Goal: Task Accomplishment & Management: Manage account settings

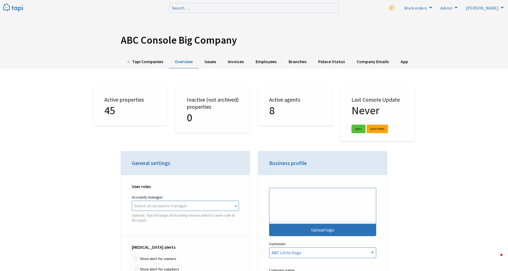
select select "TAPI"
click at [142, 61] on link "← Tapi Companies" at bounding box center [145, 61] width 48 height 13
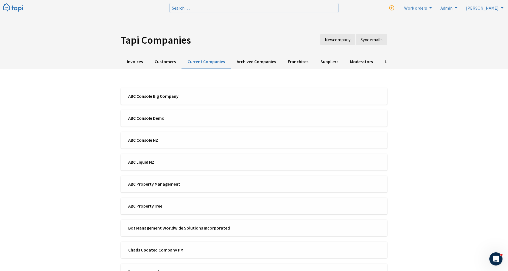
click at [80, 103] on div "Tapi Companies New company Sync emails Invoices Customers Current Companies Arc…" at bounding box center [254, 208] width 508 height 417
click at [160, 99] on span "ABC Console Big Company" at bounding box center [189, 96] width 122 height 6
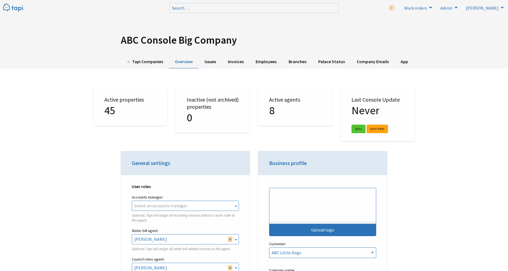
select select "TAPI"
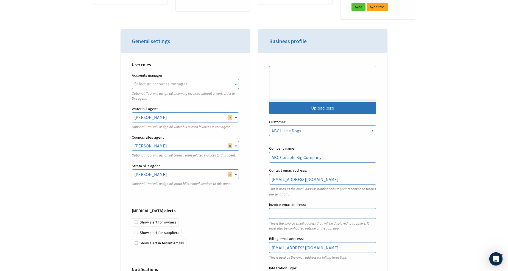
click at [169, 80] on span "Select an accounts manager" at bounding box center [185, 83] width 106 height 9
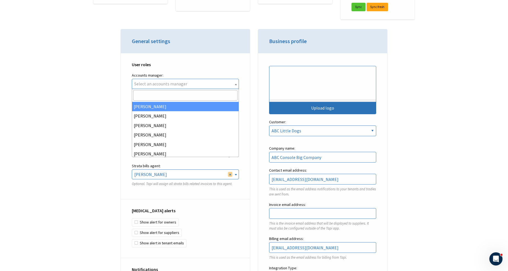
click at [232, 84] on span "Select an accounts manager" at bounding box center [185, 83] width 106 height 9
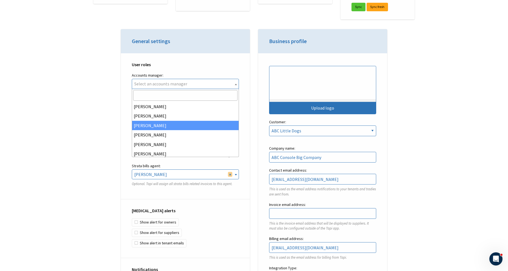
scroll to position [20, 0]
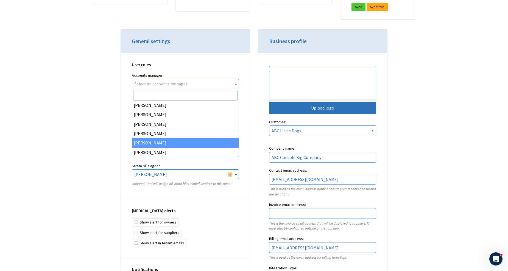
select select "cdd7957d-9cce-4a22-be43-688f70b8fd5f"
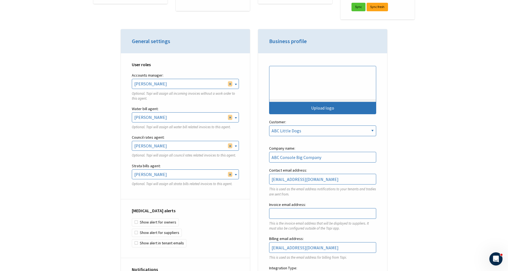
click at [193, 119] on span "× Dani Richfield" at bounding box center [185, 116] width 106 height 9
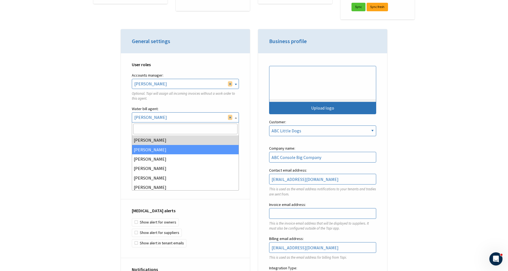
select select "582bf0c9-2801-4763-9b0f-6dfbf1654886"
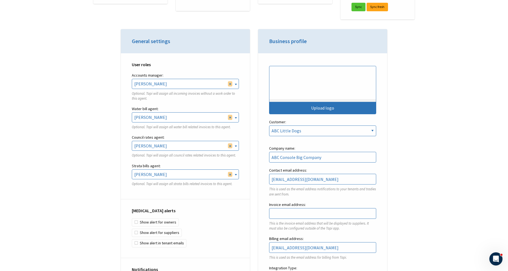
click at [176, 144] on span "× Dani Richfield" at bounding box center [185, 145] width 106 height 9
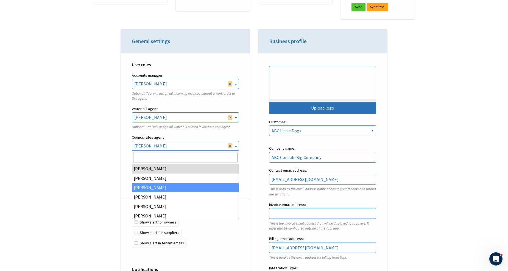
select select "b1086bc7-2573-42ca-aa0c-5e24d910274b"
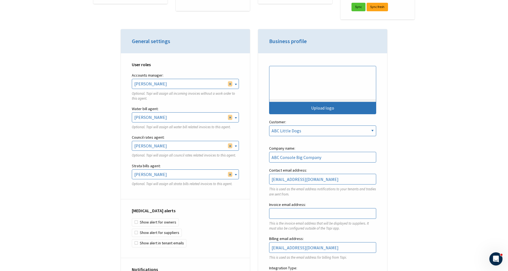
click at [167, 175] on span "× Dani Richfield" at bounding box center [185, 174] width 106 height 9
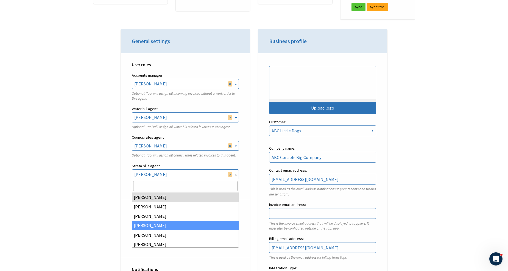
select select "d8c51ebc-b851-4909-a101-bcdfb269b590"
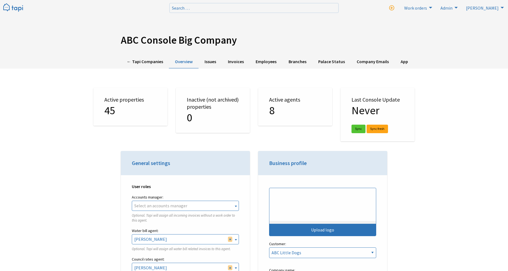
select select "TAPI"
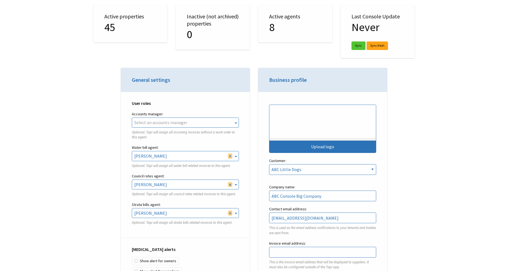
scroll to position [1218, 0]
click at [204, 118] on span "Select an accounts manager" at bounding box center [185, 122] width 106 height 9
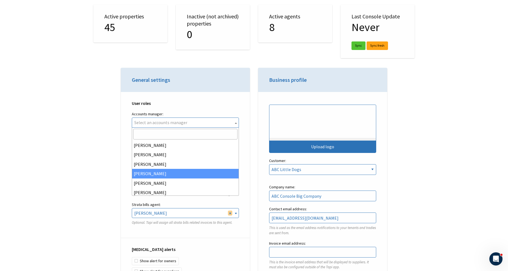
scroll to position [20, 0]
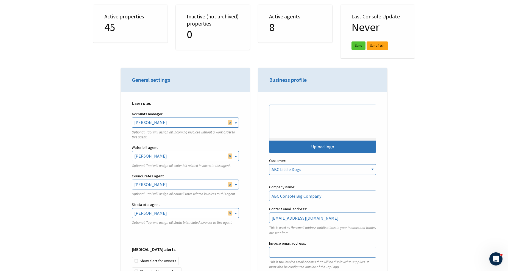
select select "cdd7957d-9cce-4a22-be43-688f70b8fd5f"
click at [176, 157] on span "× Dani Richfield" at bounding box center [185, 155] width 106 height 9
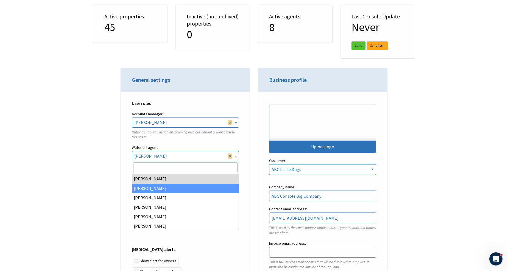
select select "582bf0c9-2801-4763-9b0f-6dfbf1654886"
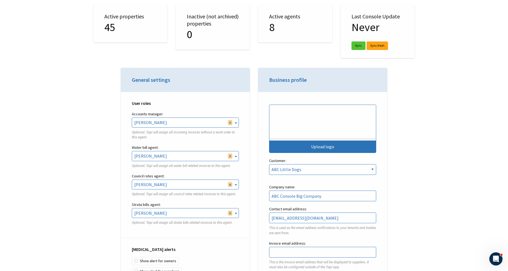
click at [168, 184] on span "× Dani Richfield" at bounding box center [185, 184] width 106 height 9
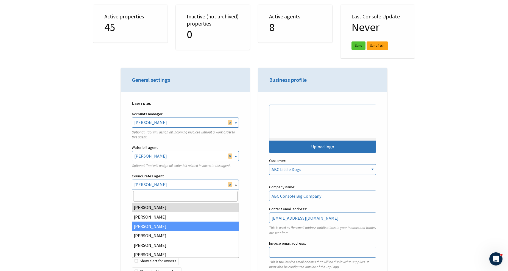
select select "b1086bc7-2573-42ca-aa0c-5e24d910274b"
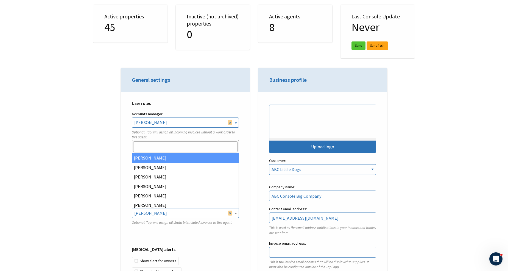
click at [161, 208] on span "× Dani Richfield" at bounding box center [185, 212] width 106 height 9
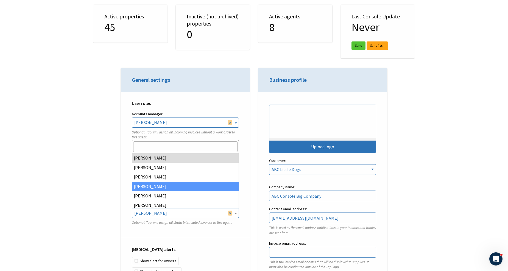
select select "d8c51ebc-b851-4909-a101-bcdfb269b590"
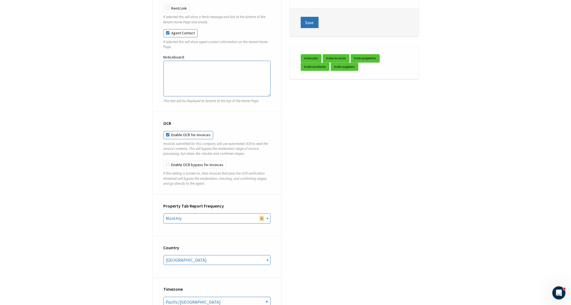
scroll to position [1848, 0]
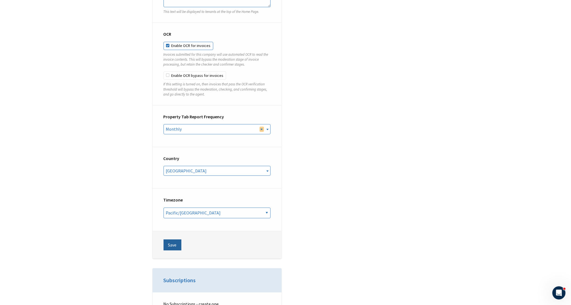
click at [174, 241] on button "Save" at bounding box center [173, 244] width 18 height 11
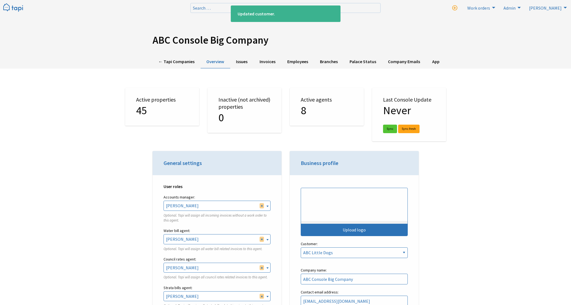
select select "TAPI"
click at [178, 59] on link "← Tapi Companies" at bounding box center [177, 61] width 48 height 13
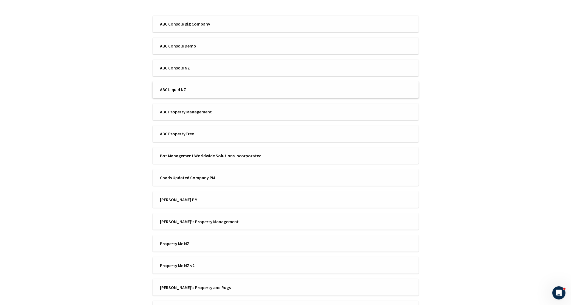
scroll to position [43, 0]
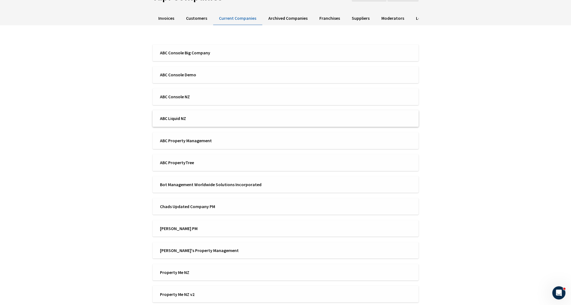
click at [181, 122] on li "ABC Liquid NZ" at bounding box center [286, 118] width 266 height 17
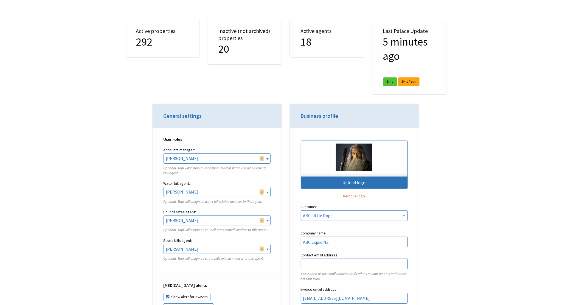
scroll to position [1190, 0]
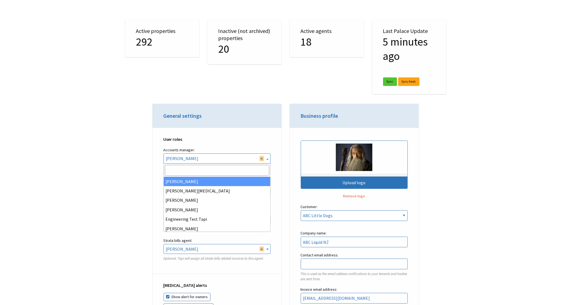
click at [188, 158] on span "× Finn" at bounding box center [217, 158] width 106 height 9
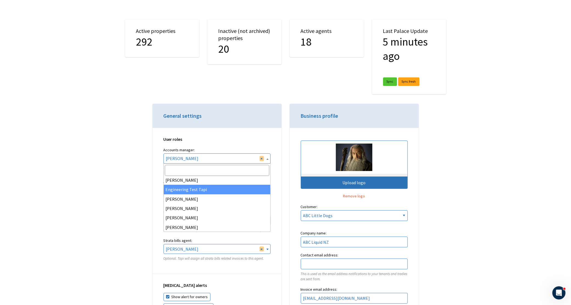
scroll to position [69, 0]
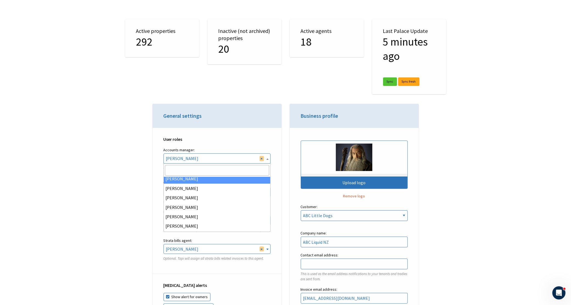
select select "59dd0536-4841-4bdb-b386-d9a77027e7f3"
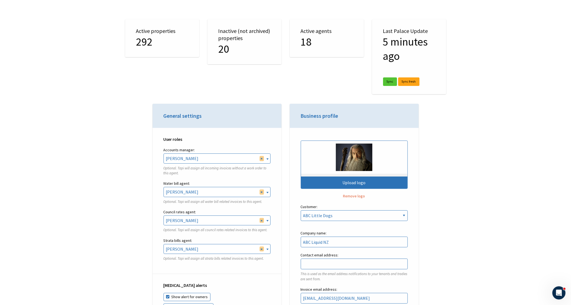
click at [183, 195] on span "× Finn" at bounding box center [217, 191] width 106 height 9
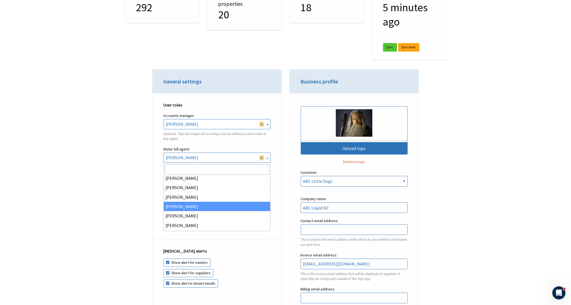
select select "f5f1e45d-c340-4145-8106-5a986d520373"
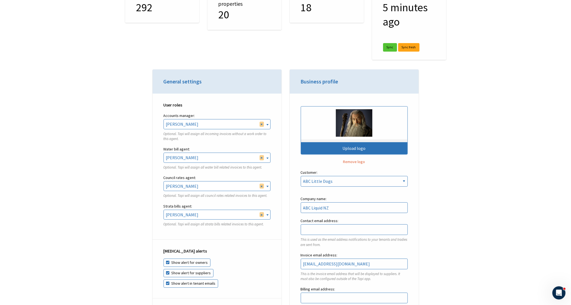
click at [182, 189] on span "× Finn" at bounding box center [217, 185] width 106 height 9
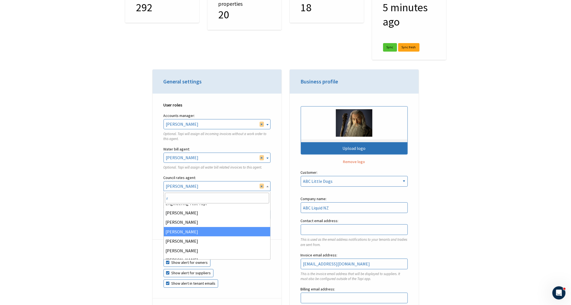
scroll to position [39, 0]
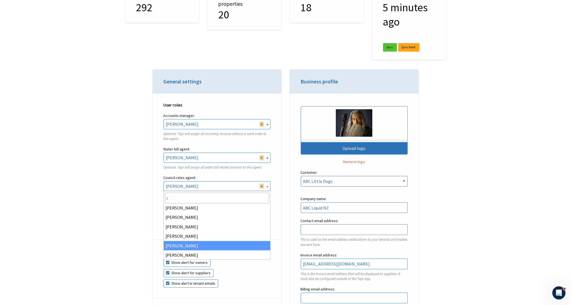
type input "r"
select select "4083dc28-86ce-4430-98ce-e2a823507e8c"
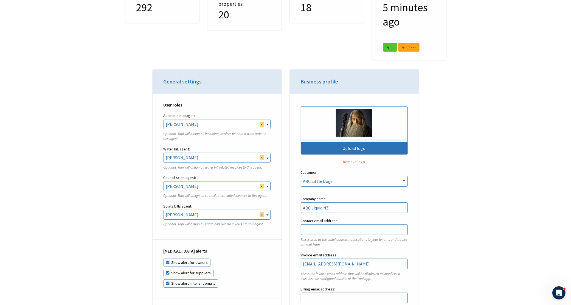
click at [184, 217] on span "× Finn" at bounding box center [217, 214] width 106 height 9
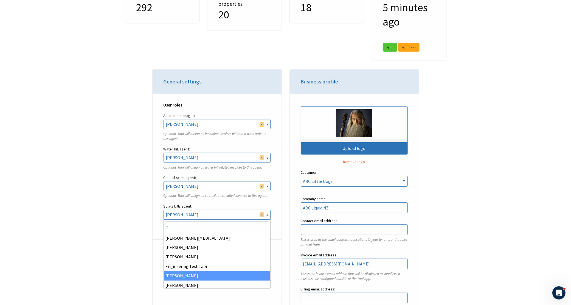
type input "t"
select select "05b87cfa-633c-4bb3-a705-f99584b8a21a"
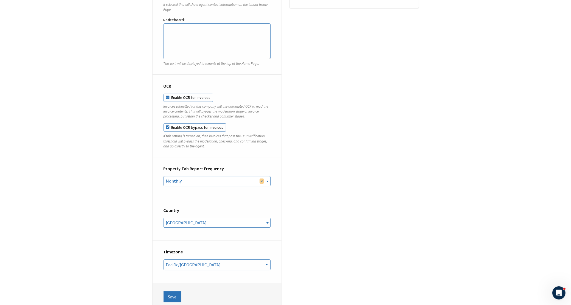
scroll to position [1852, 0]
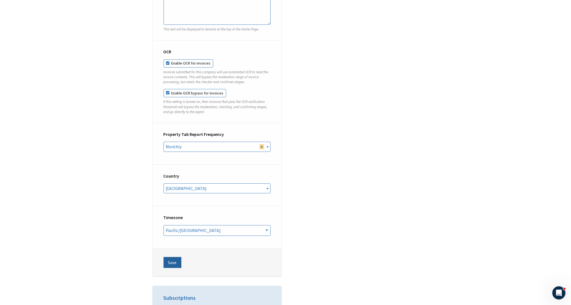
click at [170, 257] on button "Save" at bounding box center [173, 262] width 18 height 11
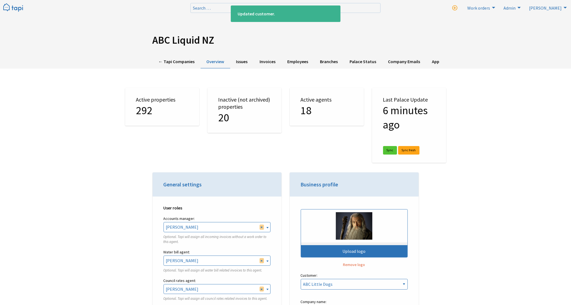
scroll to position [1190, 0]
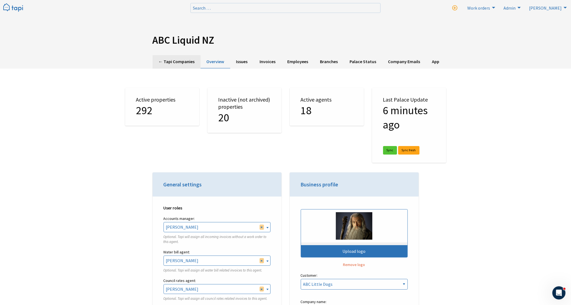
click at [175, 63] on link "← Tapi Companies" at bounding box center [177, 61] width 48 height 13
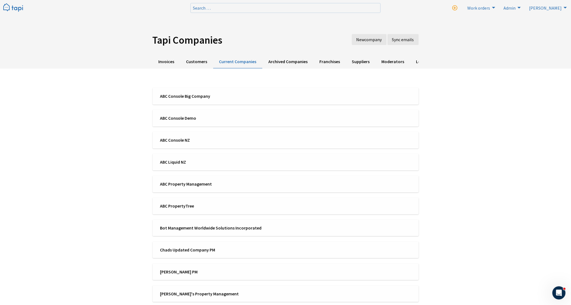
click at [82, 127] on div "Tapi Companies New company Sync emails Invoices Customers Current Companies Arc…" at bounding box center [285, 208] width 571 height 417
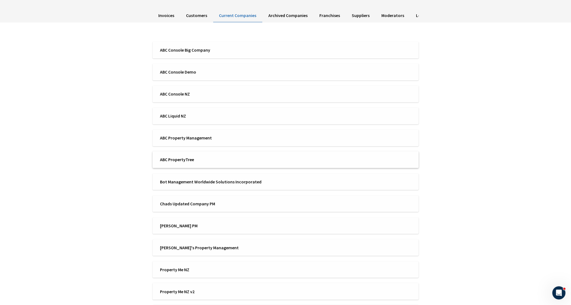
scroll to position [103, 0]
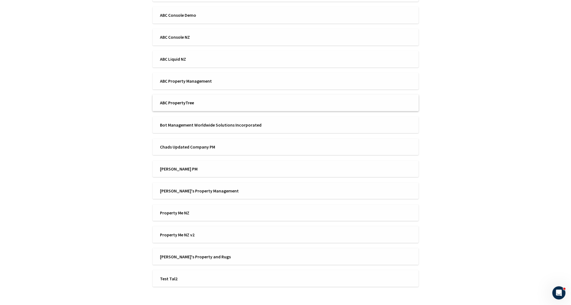
click at [210, 103] on span "ABC PropertyTree" at bounding box center [221, 103] width 122 height 6
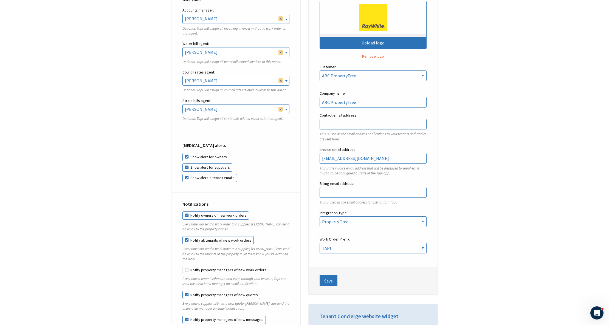
scroll to position [217, 0]
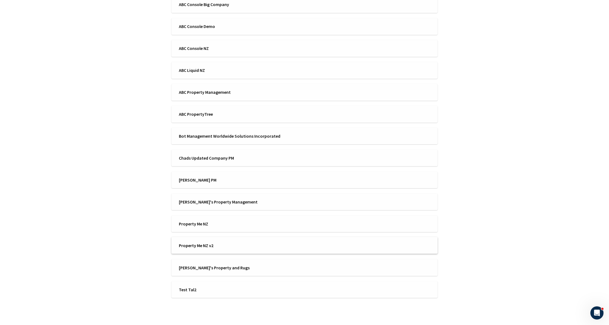
click at [216, 250] on li "Property Me NZ v2" at bounding box center [304, 245] width 266 height 17
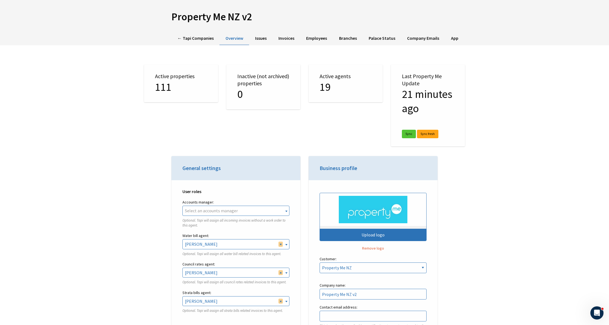
scroll to position [36, 0]
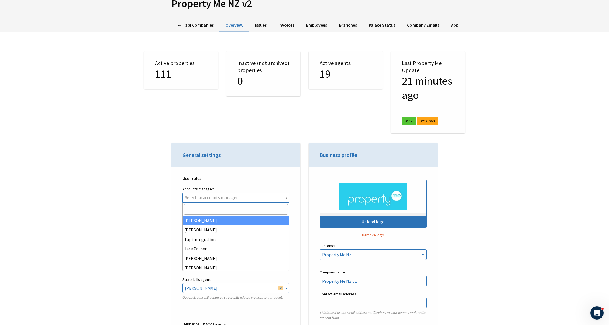
click at [220, 200] on span "Select an accounts manager" at bounding box center [211, 197] width 53 height 5
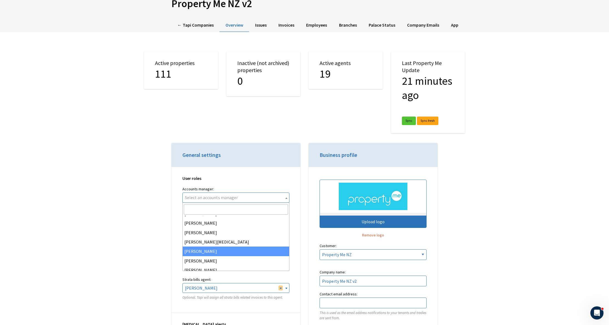
scroll to position [110, 0]
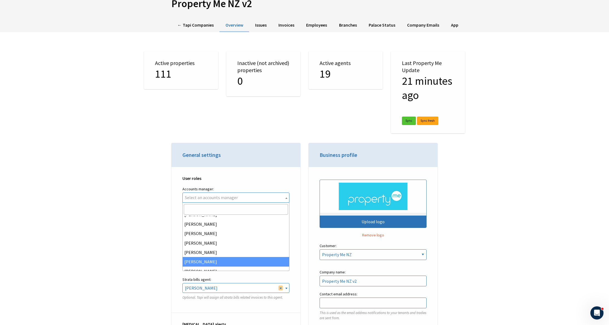
select select "cbf067b0-a8a6-4975-b8ef-f7ca5dd6a6b7"
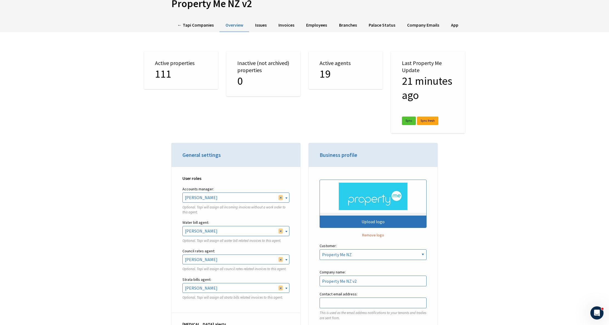
click at [216, 233] on span "× Taylor Coleman" at bounding box center [236, 230] width 106 height 9
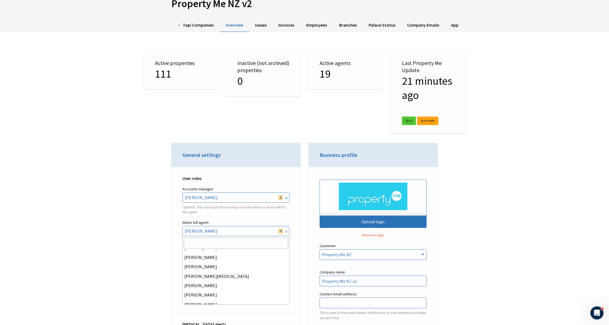
scroll to position [73, 0]
select select "94fc2917-df46-44b4-a50a-d126f2fcbb0f"
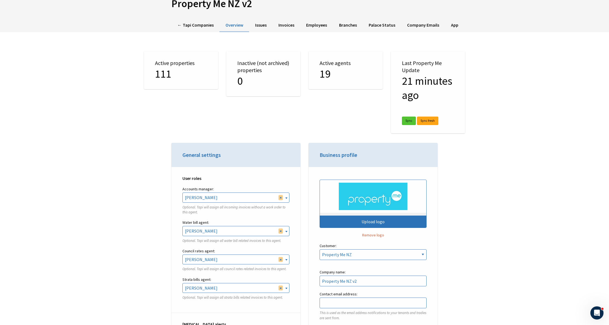
click at [209, 262] on span "× Taylor Coleman" at bounding box center [236, 259] width 106 height 9
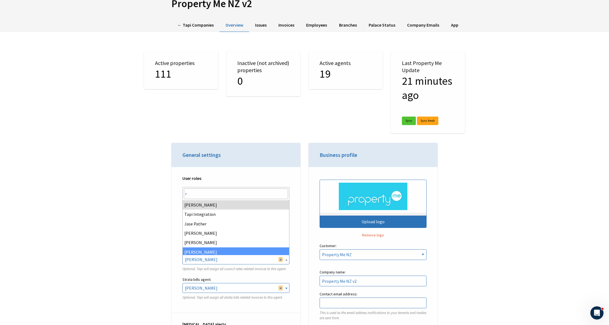
type input "r"
select select "59472813-e0fe-4fc4-b9ff-37b8dab48932"
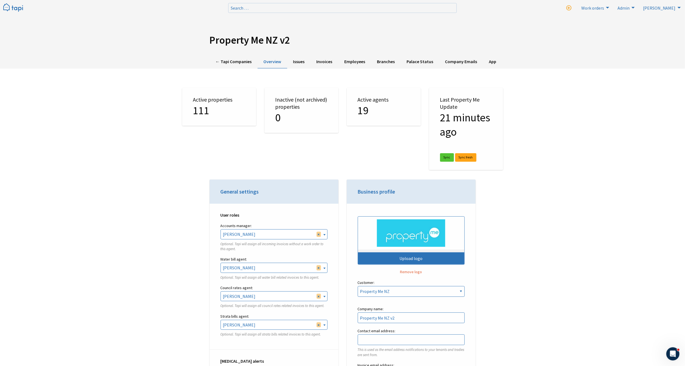
scroll to position [1140, 0]
click at [230, 65] on link "← Tapi Companies" at bounding box center [234, 61] width 48 height 13
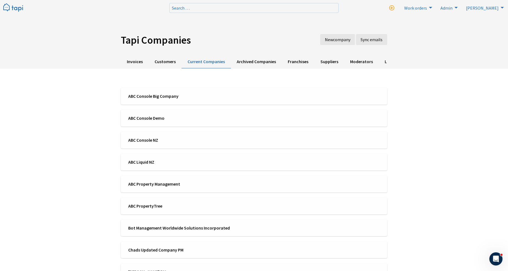
scroll to position [1172, 0]
click at [172, 96] on span "ABC Console Big Company" at bounding box center [189, 96] width 122 height 6
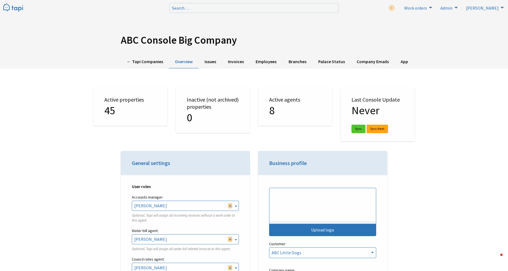
select select "TAPI"
click at [135, 55] on link "← Tapi Companies" at bounding box center [145, 61] width 48 height 13
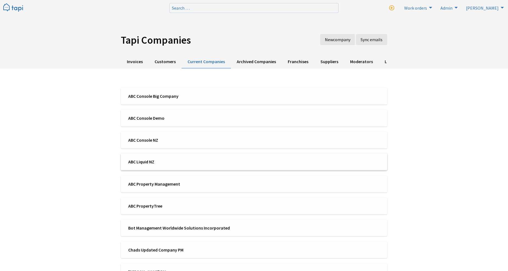
scroll to position [1218, 0]
click at [164, 206] on span "ABC PropertyTree" at bounding box center [189, 205] width 122 height 6
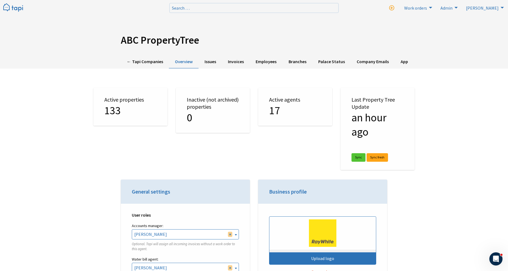
click at [137, 54] on div "ABC PropertyTree ← Tapi Companies Overview Issues Invoices Employees Branches P…" at bounding box center [254, 34] width 508 height 69
click at [137, 59] on link "← Tapi Companies" at bounding box center [145, 61] width 48 height 13
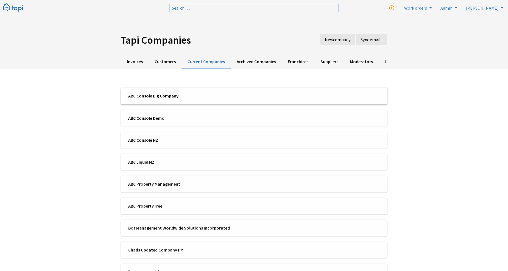
scroll to position [1218, 0]
click at [149, 99] on span "ABC Console Big Company" at bounding box center [189, 96] width 122 height 6
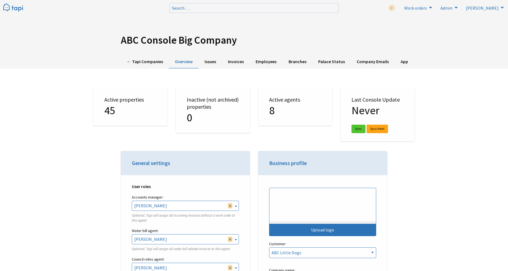
select select "TAPI"
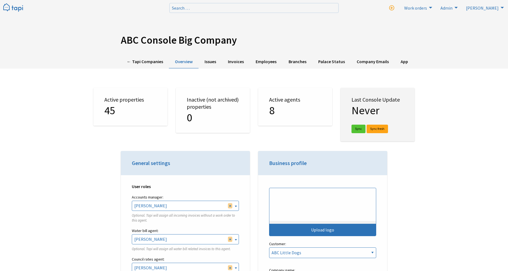
scroll to position [1218, 0]
click at [359, 126] on link "Sync" at bounding box center [358, 129] width 14 height 9
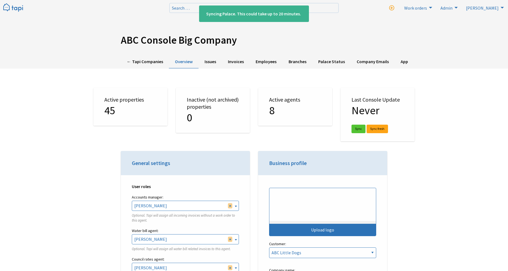
select select "TAPI"
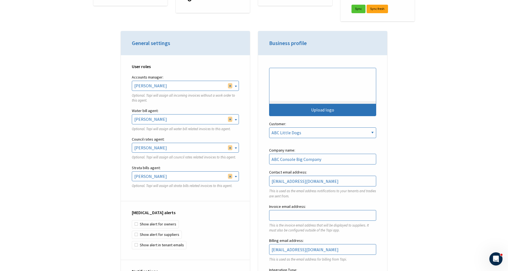
scroll to position [122, 0]
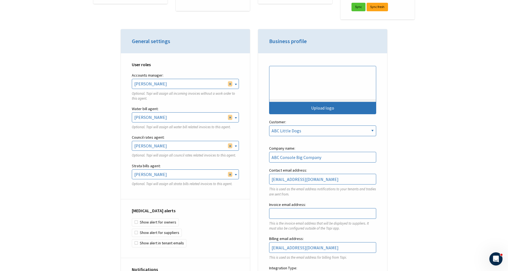
type textarea "Optional. Tapi will assign all inc"
click at [179, 91] on fieldset "Accounts manager: [PERSON_NAME] [PERSON_NAME] [PERSON_NAME] [PERSON_NAME] [PERS…" at bounding box center [185, 88] width 107 height 33
click at [180, 87] on span "× [PERSON_NAME]" at bounding box center [185, 83] width 106 height 9
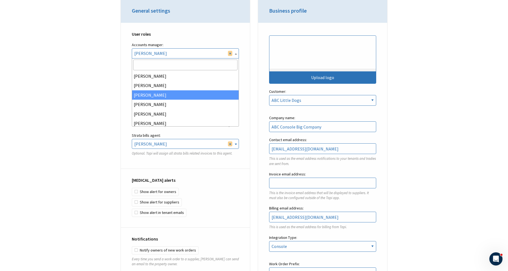
scroll to position [21, 0]
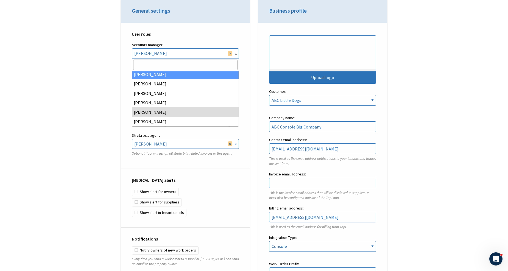
select select
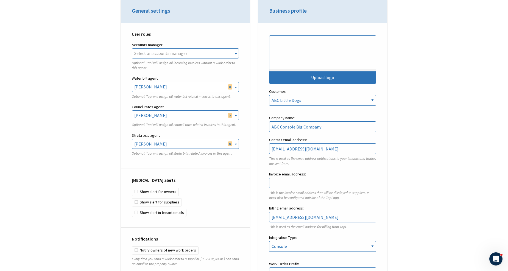
click at [124, 61] on div "User roles Accounts manager: [PERSON_NAME] [PERSON_NAME] [PERSON_NAME] [PERSON_…" at bounding box center [185, 96] width 129 height 146
select select
click at [246, 96] on div "User roles Accounts manager: [PERSON_NAME] [PERSON_NAME] [PERSON_NAME] [PERSON_…" at bounding box center [185, 96] width 129 height 146
select select
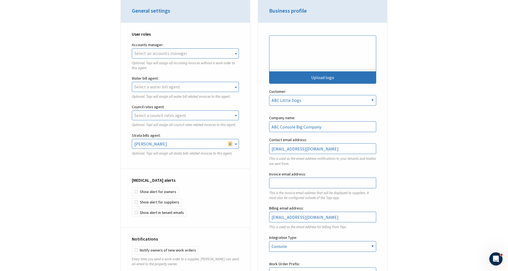
select select
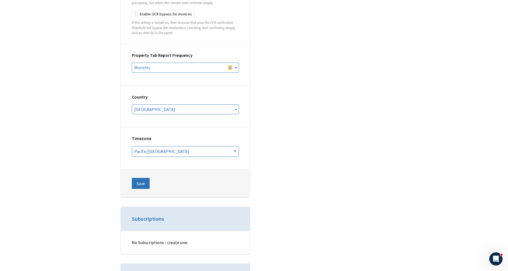
scroll to position [1920, 0]
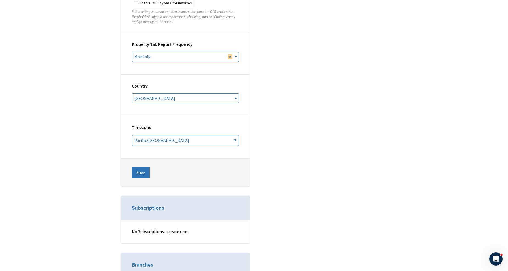
click at [137, 175] on footer "Save" at bounding box center [185, 172] width 129 height 27
click at [138, 168] on button "Save" at bounding box center [141, 172] width 18 height 11
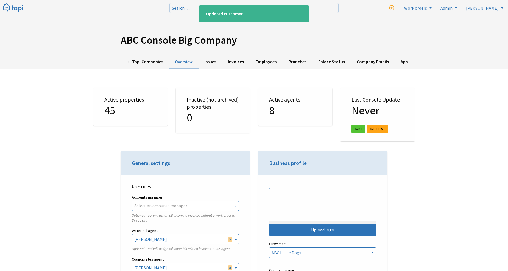
select select "TAPI"
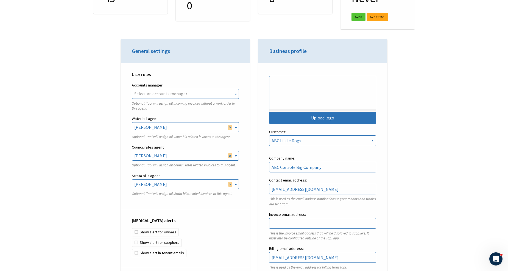
scroll to position [122, 0]
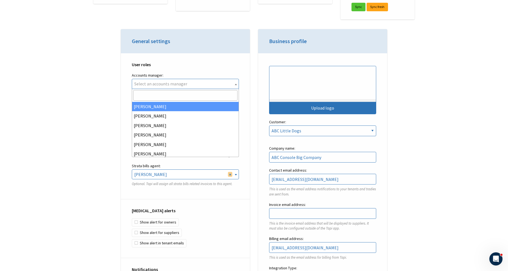
click at [199, 84] on span "Select an accounts manager" at bounding box center [185, 83] width 106 height 9
click at [208, 75] on label "Accounts manager:" at bounding box center [185, 75] width 107 height 7
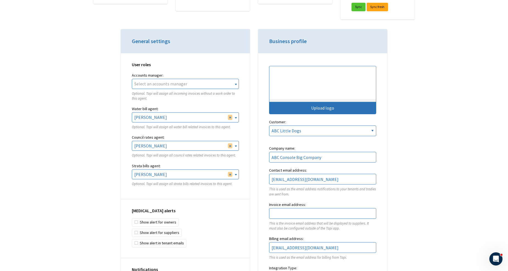
select select
click at [244, 115] on div "User roles Accounts manager: [PERSON_NAME] [PERSON_NAME] [PERSON_NAME] [PERSON_…" at bounding box center [185, 126] width 129 height 146
select select
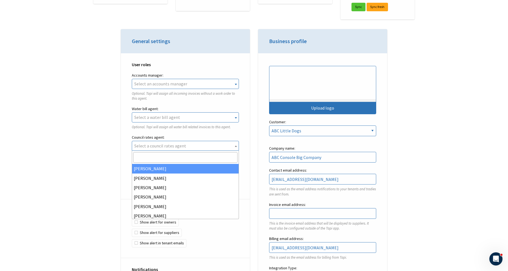
scroll to position [183, 0]
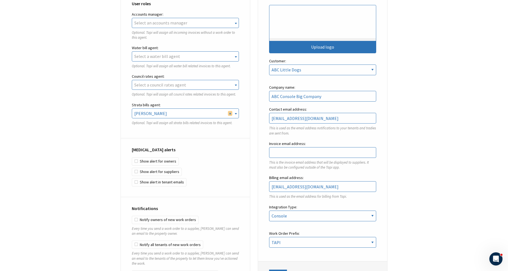
select select
click at [243, 112] on div "User roles Accounts manager: [PERSON_NAME] [PERSON_NAME] [PERSON_NAME] [PERSON_…" at bounding box center [185, 65] width 129 height 146
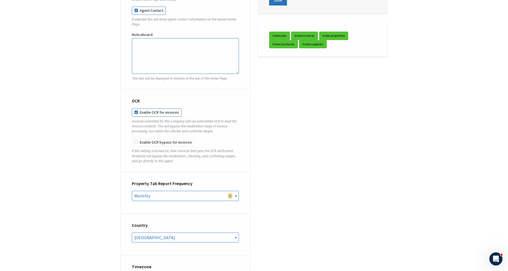
scroll to position [1859, 0]
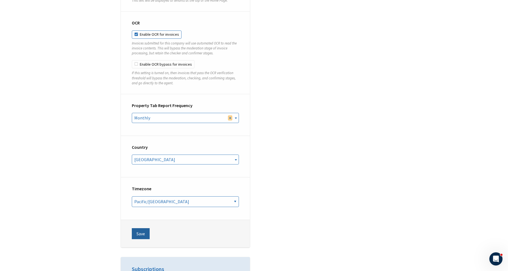
click at [144, 228] on button "Save" at bounding box center [141, 233] width 18 height 11
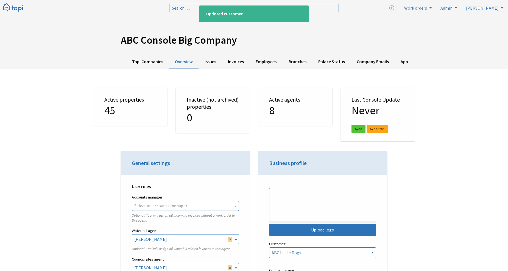
select select "TAPI"
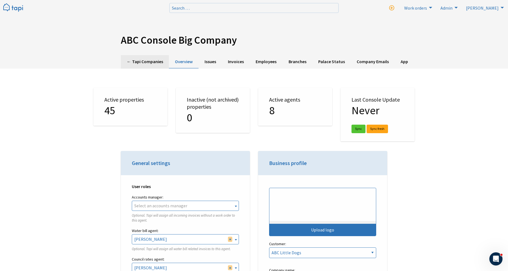
click at [141, 60] on link "← Tapi Companies" at bounding box center [145, 61] width 48 height 13
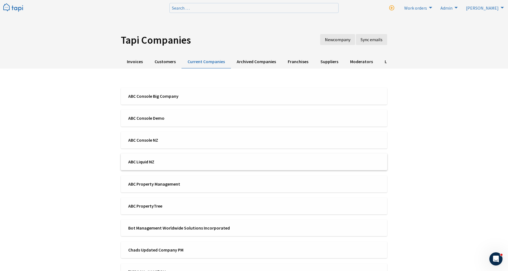
click at [147, 158] on li "ABC Liquid NZ" at bounding box center [254, 161] width 266 height 17
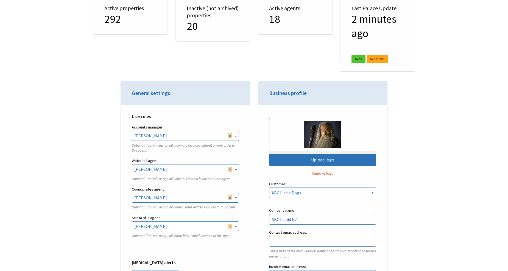
scroll to position [1218, 0]
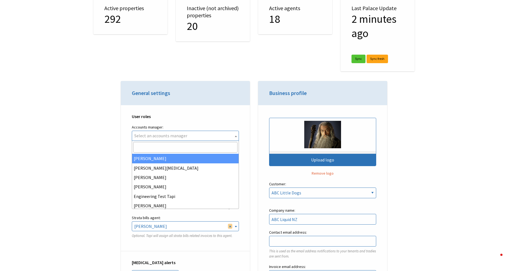
select select
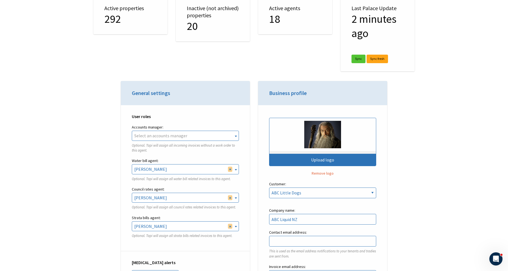
type textarea "lore ipsum. Dolor sita conse: ×Adip Elitsedd Eiusmodt. Inci utla etdolo mag ali…"
select select
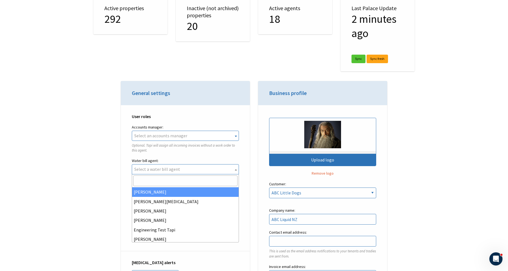
click at [247, 166] on div "User roles Accounts manager: [PERSON_NAME] [PERSON_NAME][MEDICAL_DATA] [PERSON_…" at bounding box center [185, 178] width 129 height 146
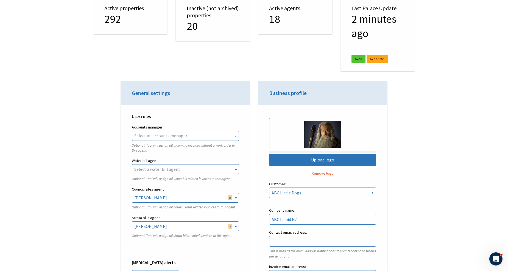
select select
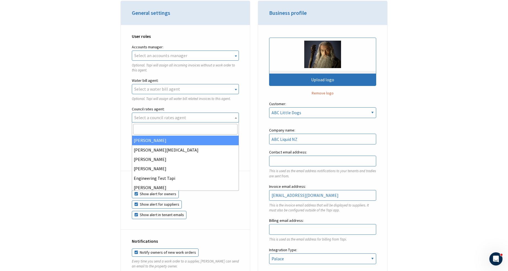
scroll to position [183, 0]
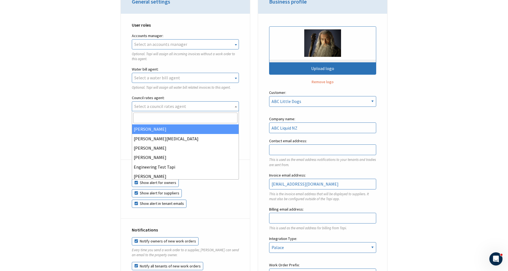
click at [248, 178] on div "[MEDICAL_DATA] alerts Show alert for owners Show alert for suppliers Show alert…" at bounding box center [185, 189] width 129 height 58
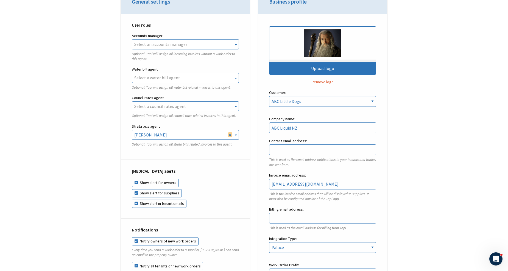
select select
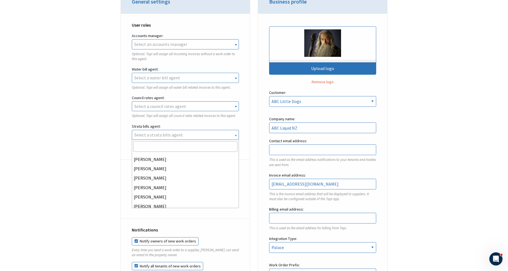
scroll to position [115, 0]
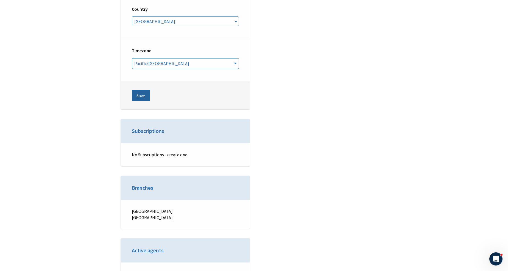
scroll to position [1951, 0]
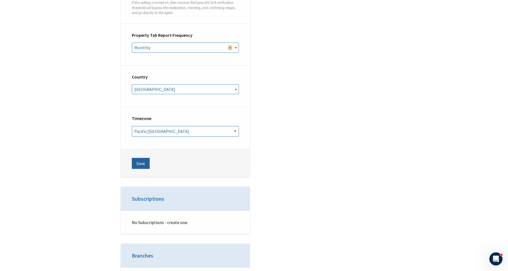
click at [138, 158] on button "Save" at bounding box center [141, 163] width 18 height 11
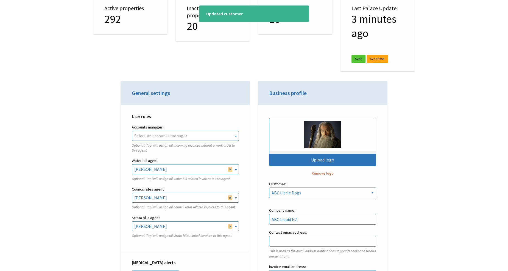
scroll to position [1218, 0]
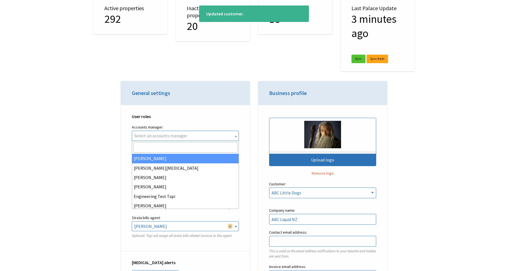
click at [181, 137] on span "Select an accounts manager" at bounding box center [160, 135] width 53 height 5
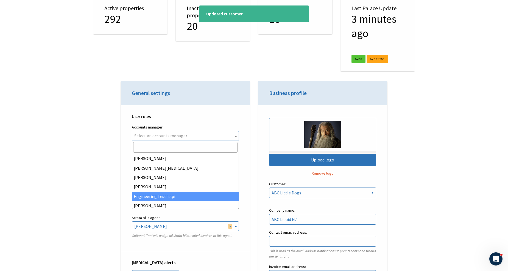
scroll to position [30, 0]
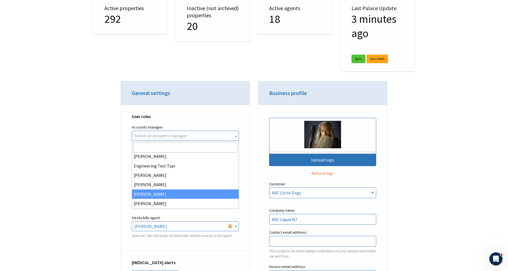
select select "59dd0536-4841-4bdb-b386-d9a77027e7f3"
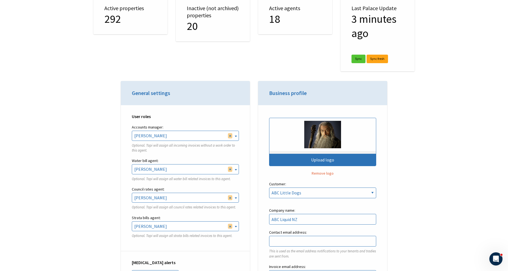
click at [249, 184] on div "User roles Accounts manager: Finn Regan Whitehead Martin Hipp Martin Hipp Engin…" at bounding box center [185, 178] width 129 height 146
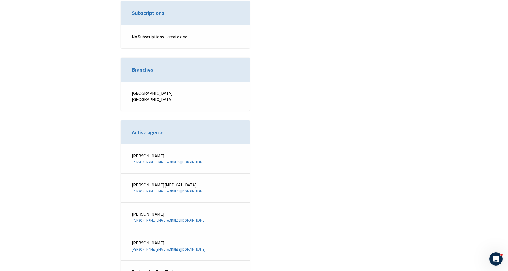
scroll to position [2042, 0]
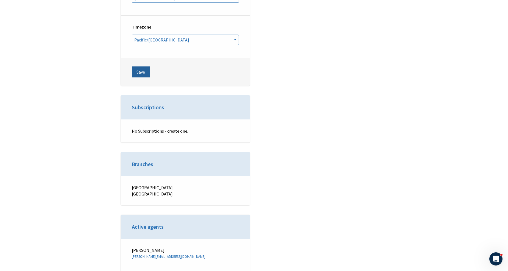
click at [135, 66] on button "Save" at bounding box center [141, 71] width 18 height 11
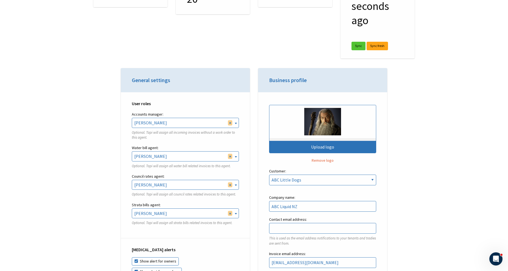
scroll to position [122, 0]
